Goal: Transaction & Acquisition: Download file/media

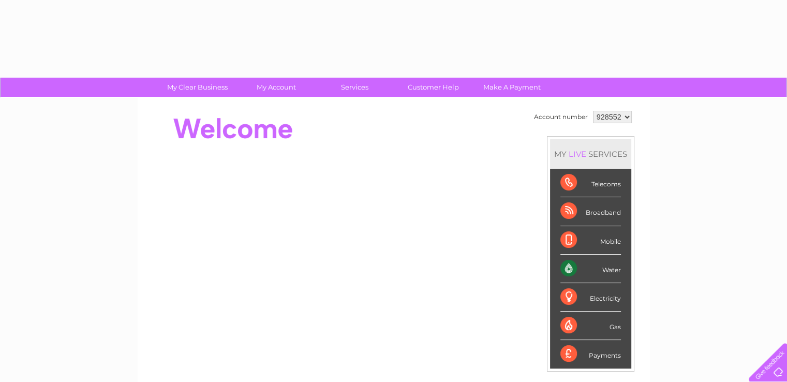
click at [541, 236] on td "Account number 928552 MY LIVE SERVICES Telecoms Broadband Mobile Water Electric…" at bounding box center [582, 290] width 103 height 364
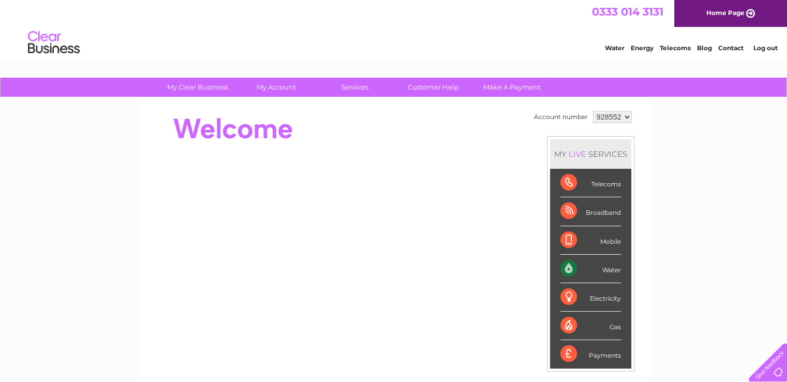
click at [690, 172] on div "My Clear Business Login Details My Details My Preferences Link Account My Accou…" at bounding box center [393, 368] width 787 height 581
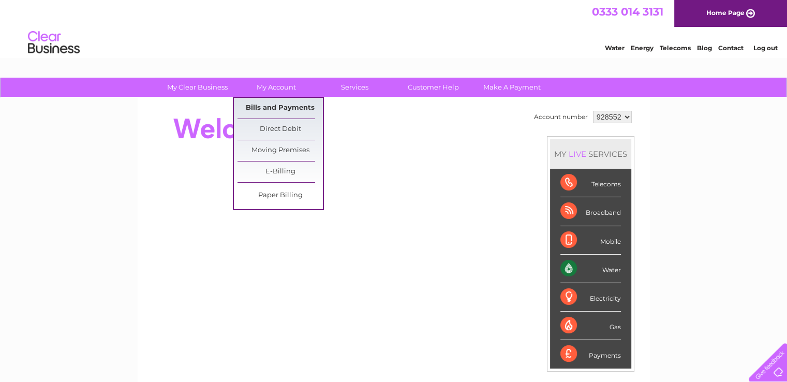
click at [263, 107] on link "Bills and Payments" at bounding box center [279, 108] width 85 height 21
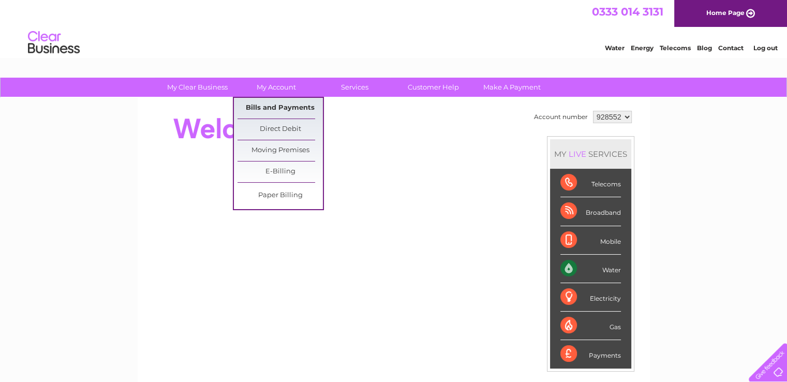
click at [289, 106] on link "Bills and Payments" at bounding box center [279, 108] width 85 height 21
click at [250, 103] on link "Bills and Payments" at bounding box center [279, 108] width 85 height 21
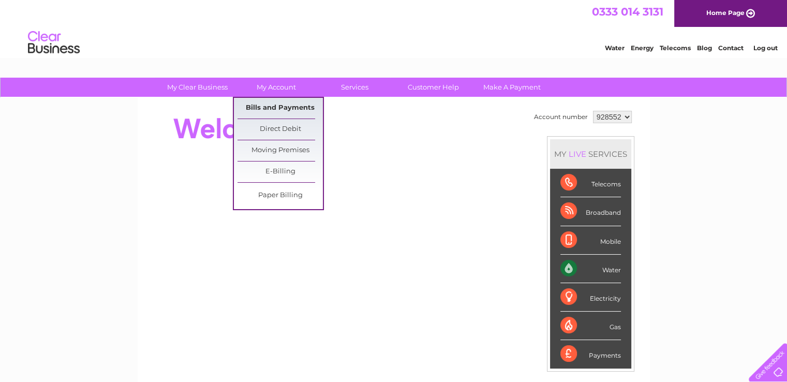
click at [250, 103] on link "Bills and Payments" at bounding box center [279, 108] width 85 height 21
click at [269, 106] on link "Bills and Payments" at bounding box center [279, 108] width 85 height 21
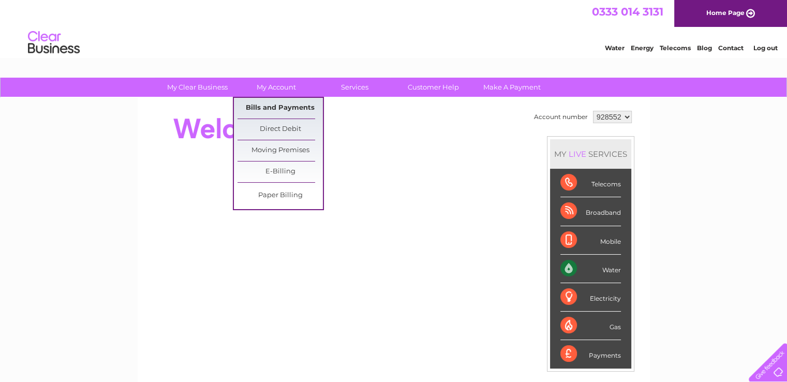
click at [269, 106] on link "Bills and Payments" at bounding box center [279, 108] width 85 height 21
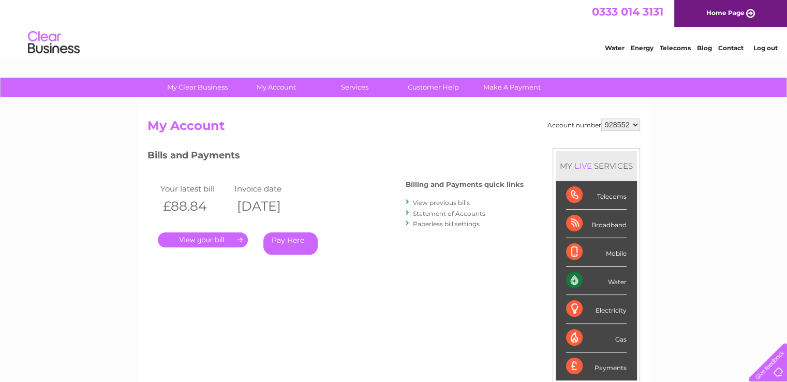
click at [455, 41] on div "Water Energy Telecoms Blog Contact Log out" at bounding box center [393, 44] width 787 height 34
click at [437, 205] on link "View previous bills" at bounding box center [441, 203] width 57 height 8
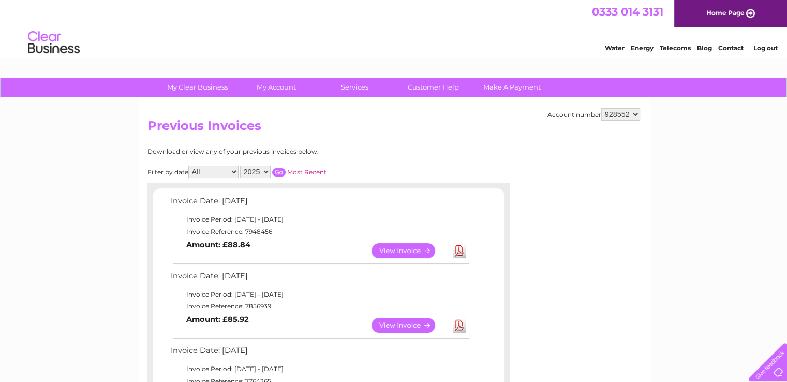
click at [457, 325] on link "Download" at bounding box center [459, 325] width 13 height 15
click at [459, 250] on link "Download" at bounding box center [459, 250] width 13 height 15
